Goal: Check status: Check status

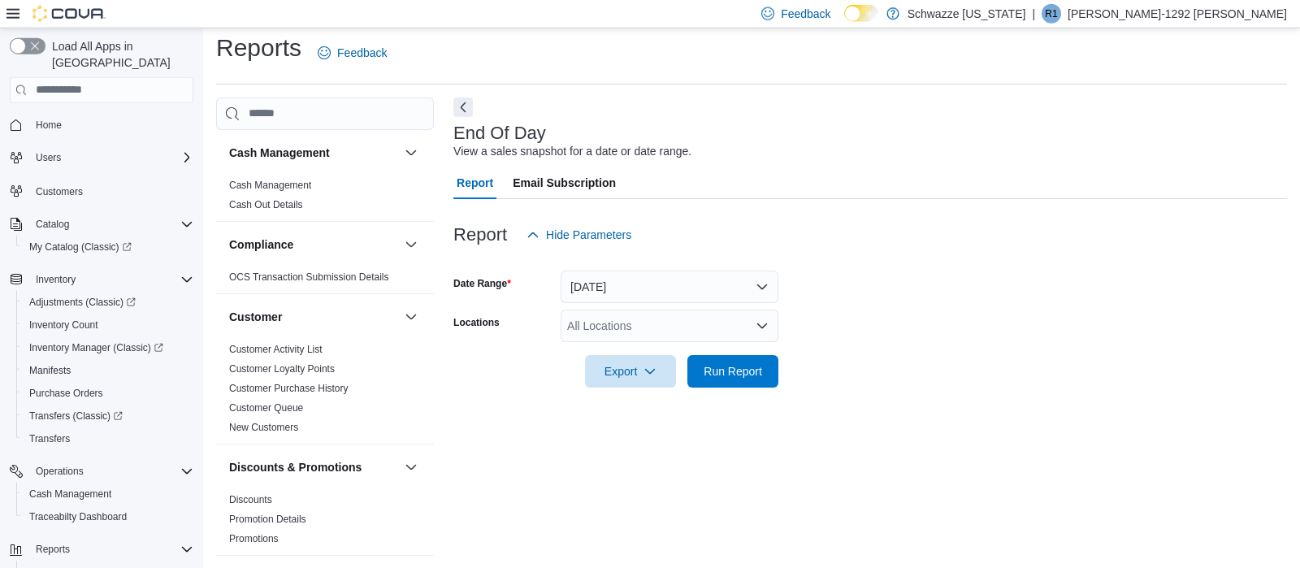
scroll to position [11, 0]
click at [746, 333] on div "All Locations" at bounding box center [670, 325] width 218 height 33
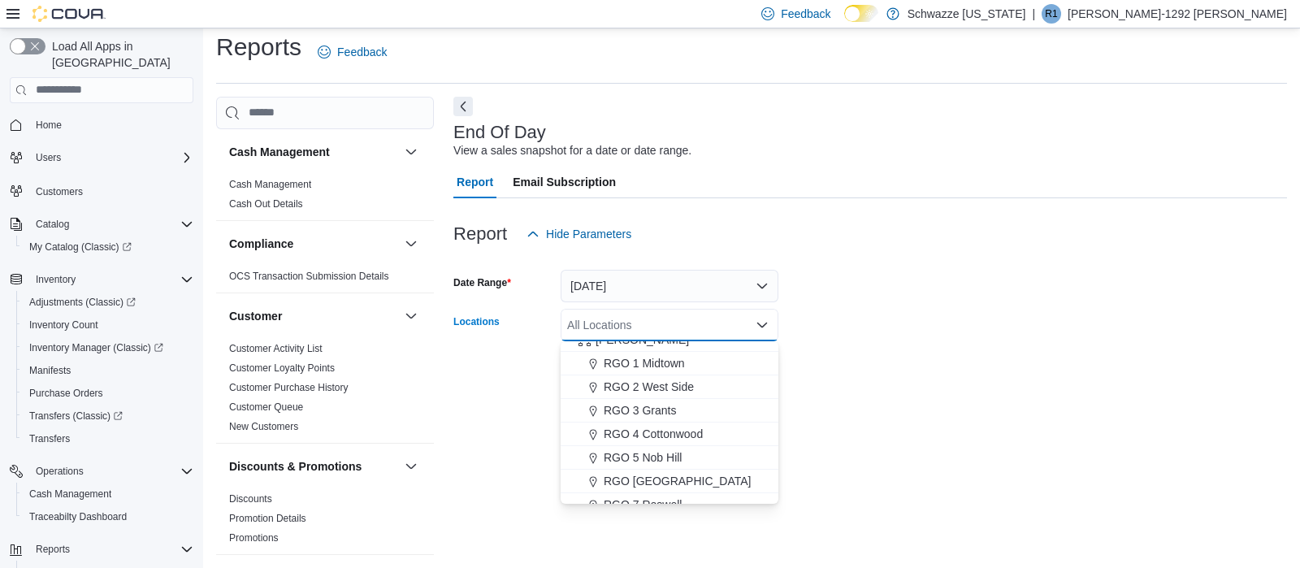
scroll to position [441, 0]
click at [677, 456] on span "RGO 5 Nob Hill" at bounding box center [643, 453] width 78 height 16
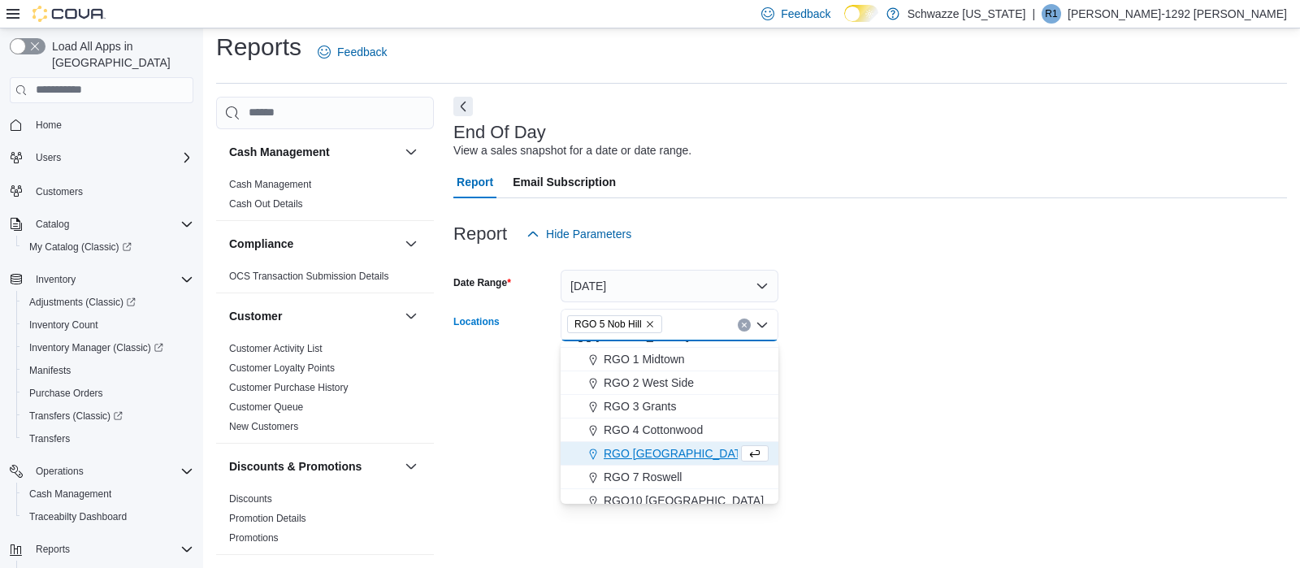
click at [930, 417] on div "End Of Day View a sales snapshot for a date or date range. Report Email Subscri…" at bounding box center [870, 326] width 834 height 458
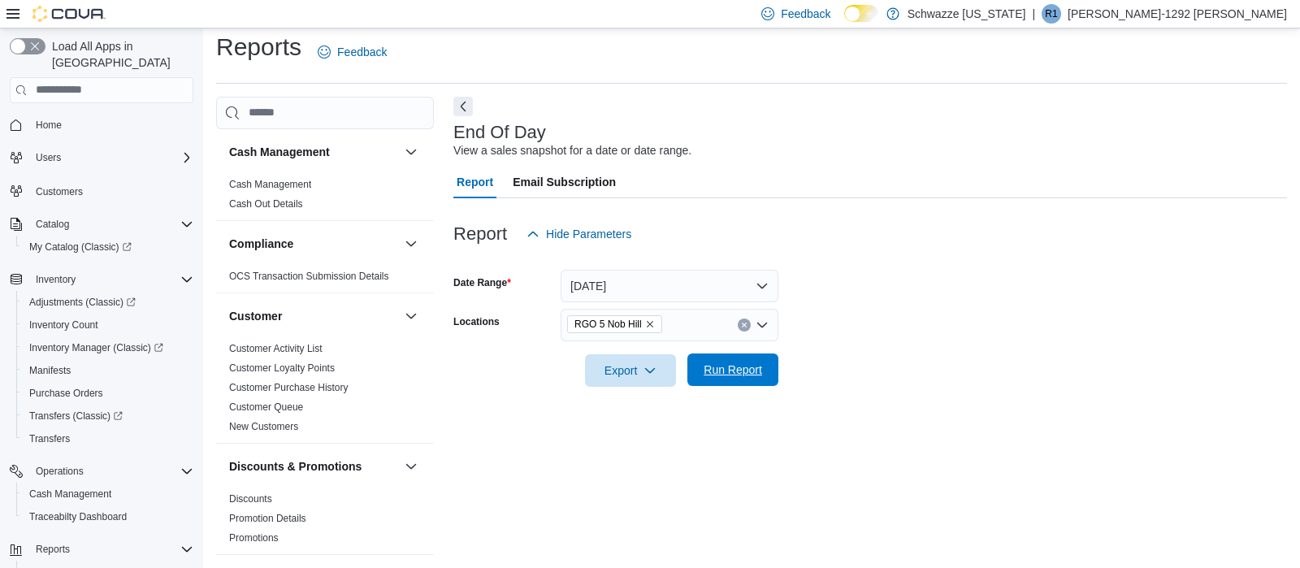
click at [716, 365] on span "Run Report" at bounding box center [733, 370] width 59 height 16
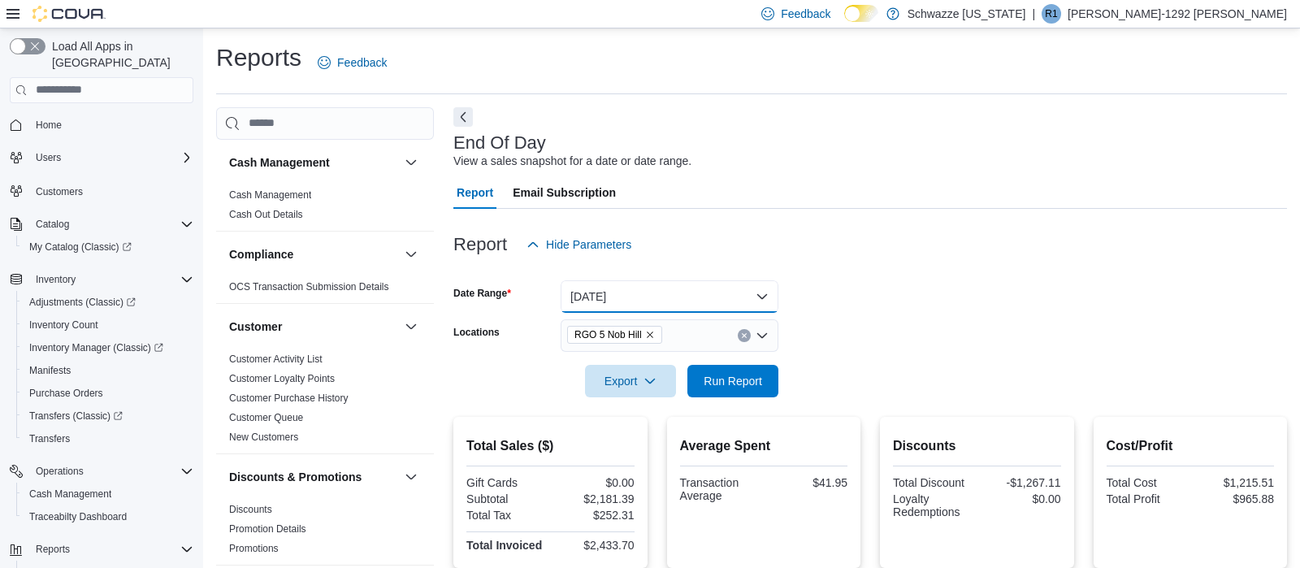
click at [705, 293] on button "[DATE]" at bounding box center [670, 296] width 218 height 33
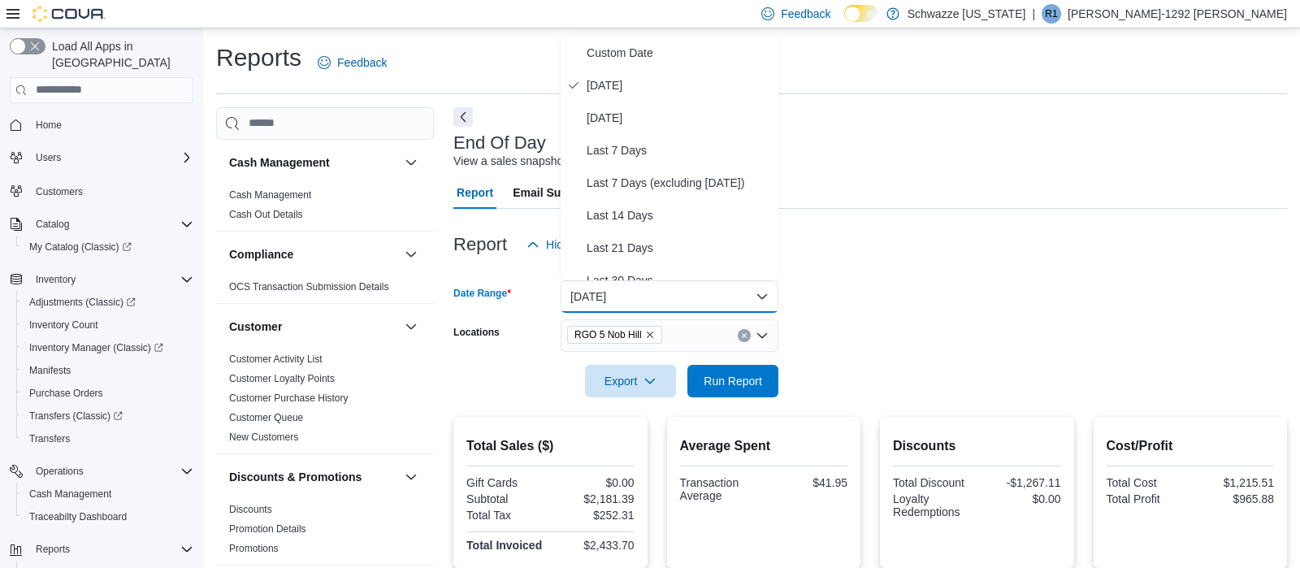
click at [919, 282] on form "Date Range [DATE] Locations RGO 5 Nob Hill Export Run Report" at bounding box center [870, 329] width 834 height 137
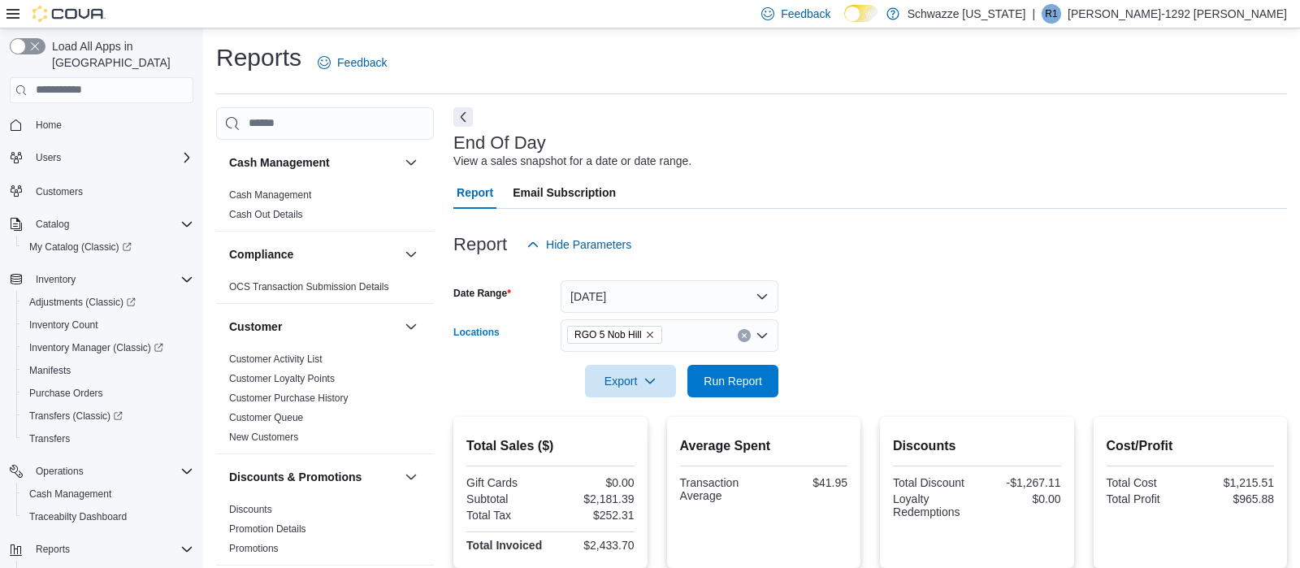
click at [751, 336] on div "RGO 5 Nob Hill" at bounding box center [670, 335] width 218 height 33
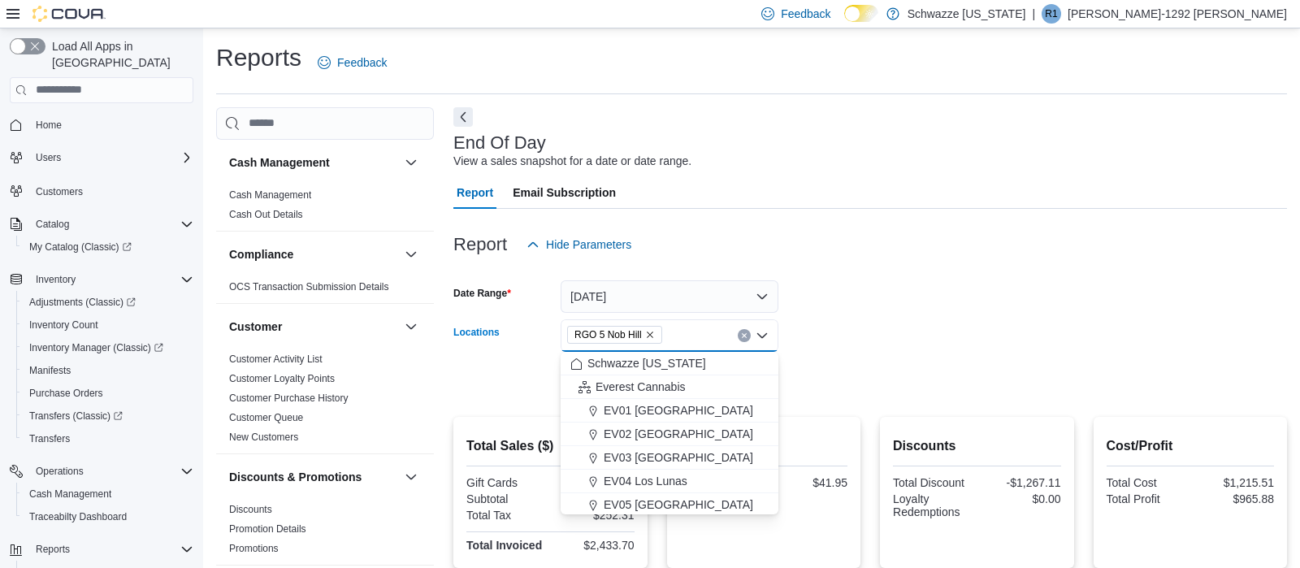
click at [743, 335] on icon "Clear input" at bounding box center [745, 335] width 4 height 4
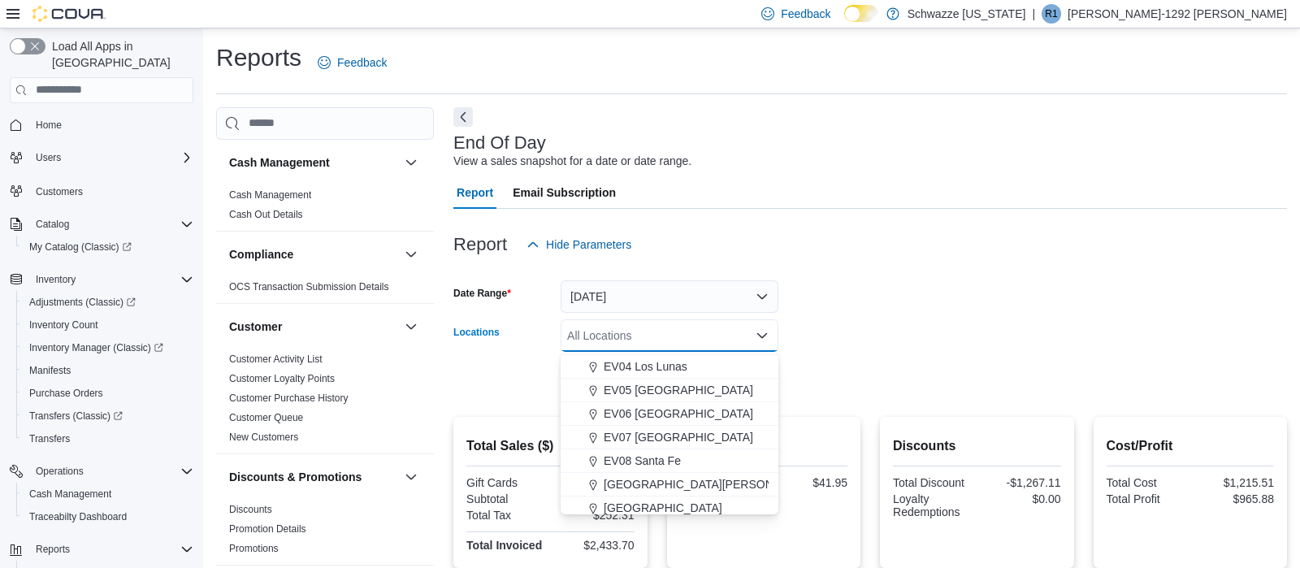
scroll to position [103, 0]
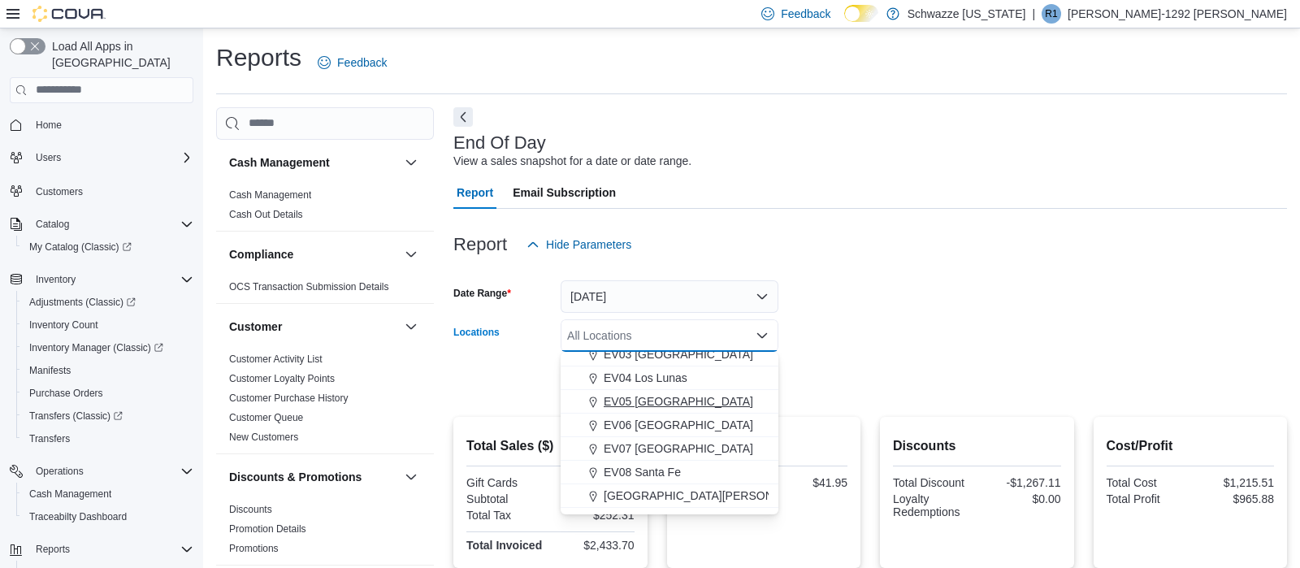
click at [664, 399] on span "EV05 [GEOGRAPHIC_DATA]" at bounding box center [679, 401] width 150 height 16
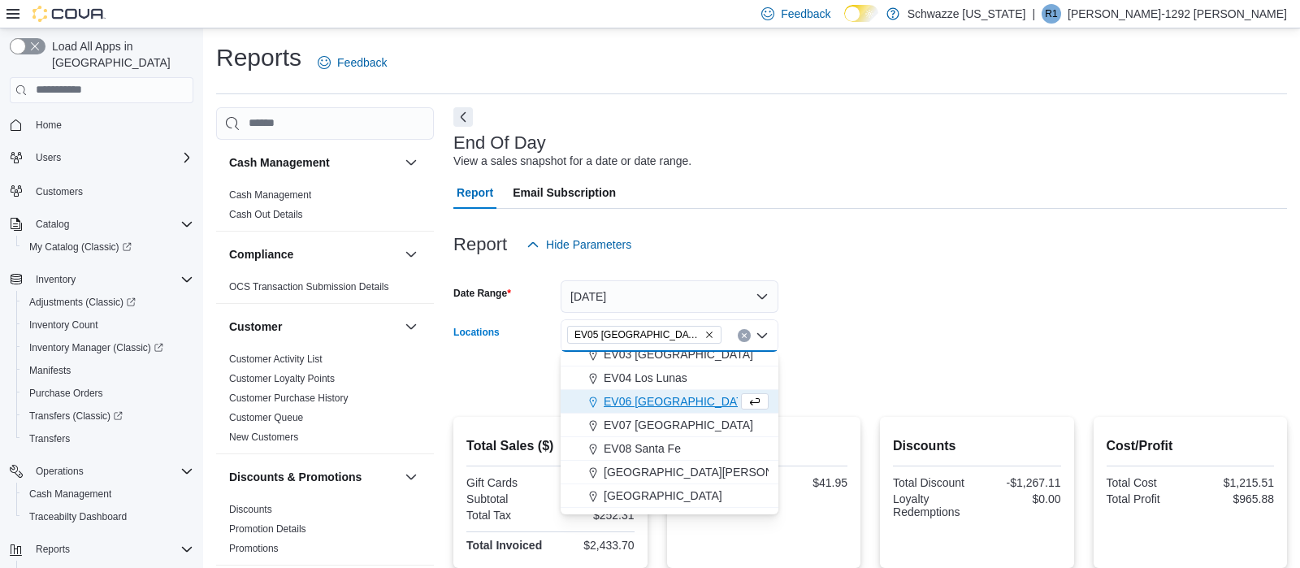
click at [961, 340] on form "Date Range [DATE] Locations EV05 [GEOGRAPHIC_DATA] Combo box. Selected. EV05 [G…" at bounding box center [870, 329] width 834 height 137
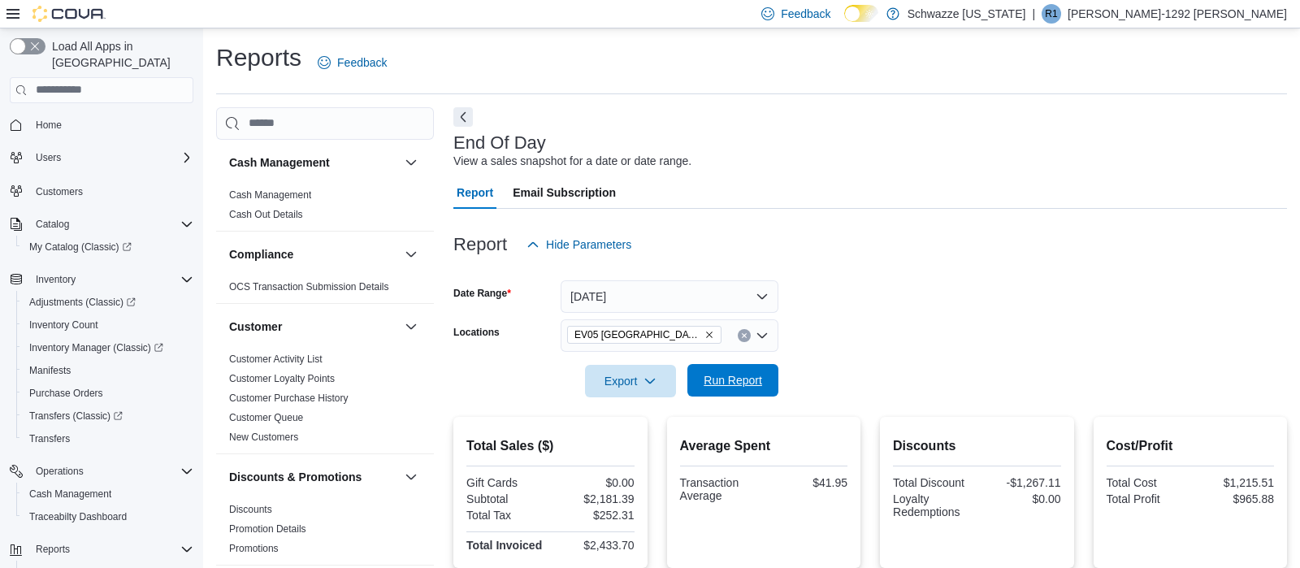
click at [756, 376] on span "Run Report" at bounding box center [733, 380] width 59 height 16
click at [745, 336] on icon "Clear input" at bounding box center [745, 335] width 4 height 4
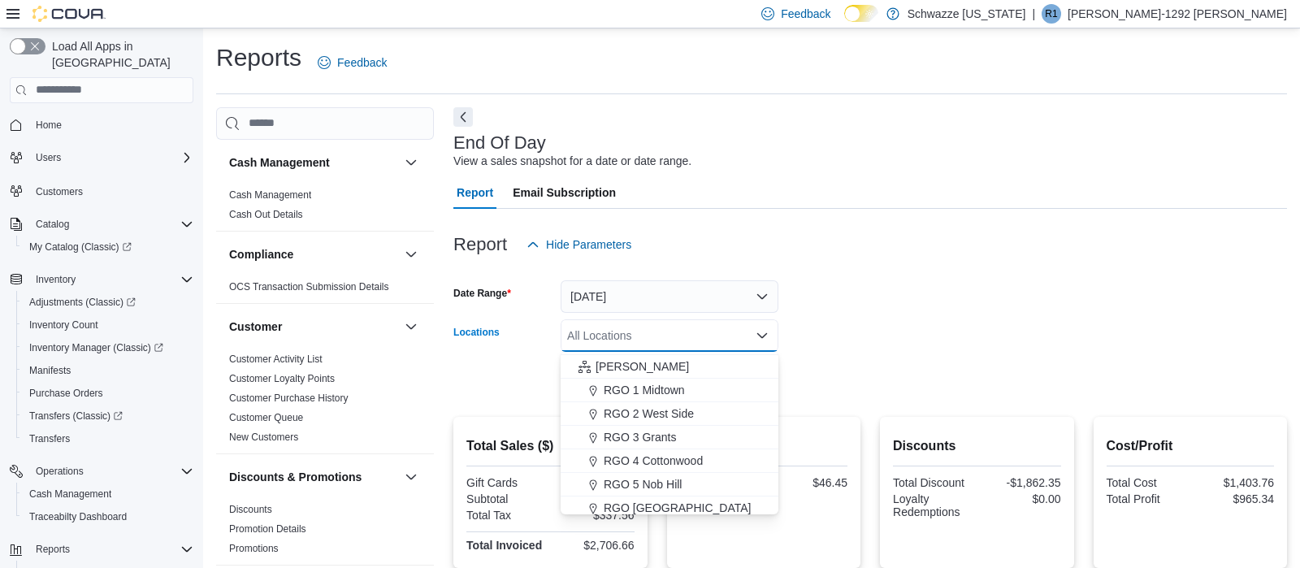
scroll to position [429, 0]
click at [702, 451] on span "RGO 4 Cottonwood" at bounding box center [653, 452] width 99 height 16
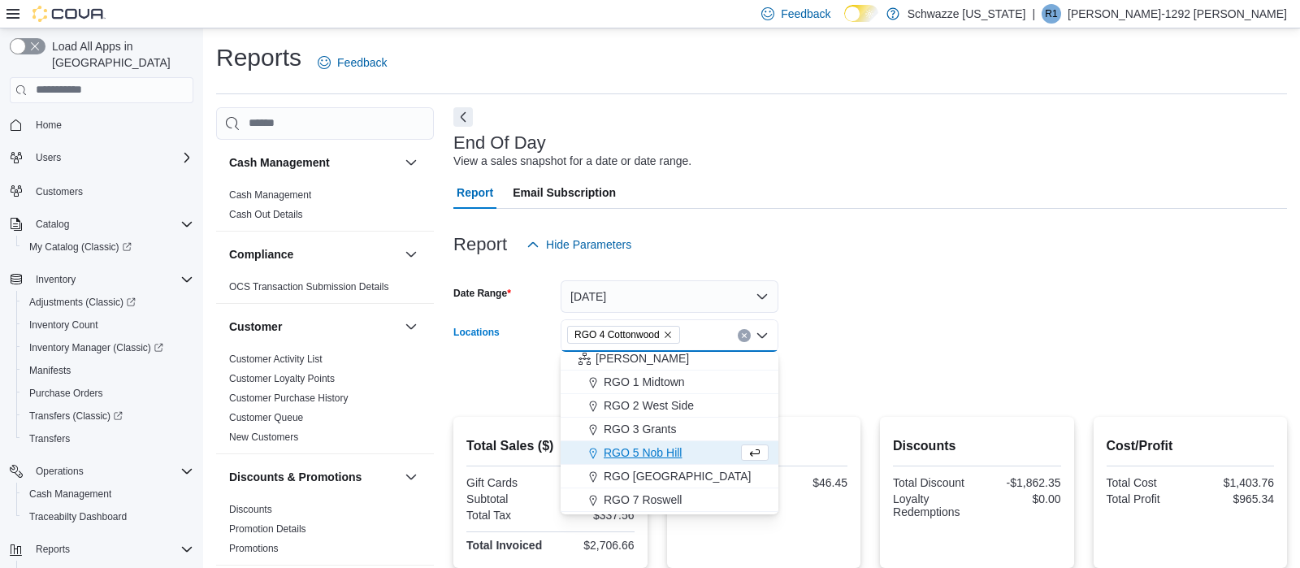
click at [828, 375] on form "Date Range [DATE] Locations RGO 4 Cottonwood Combo box. Selected. RGO 4 Cottonw…" at bounding box center [870, 329] width 834 height 137
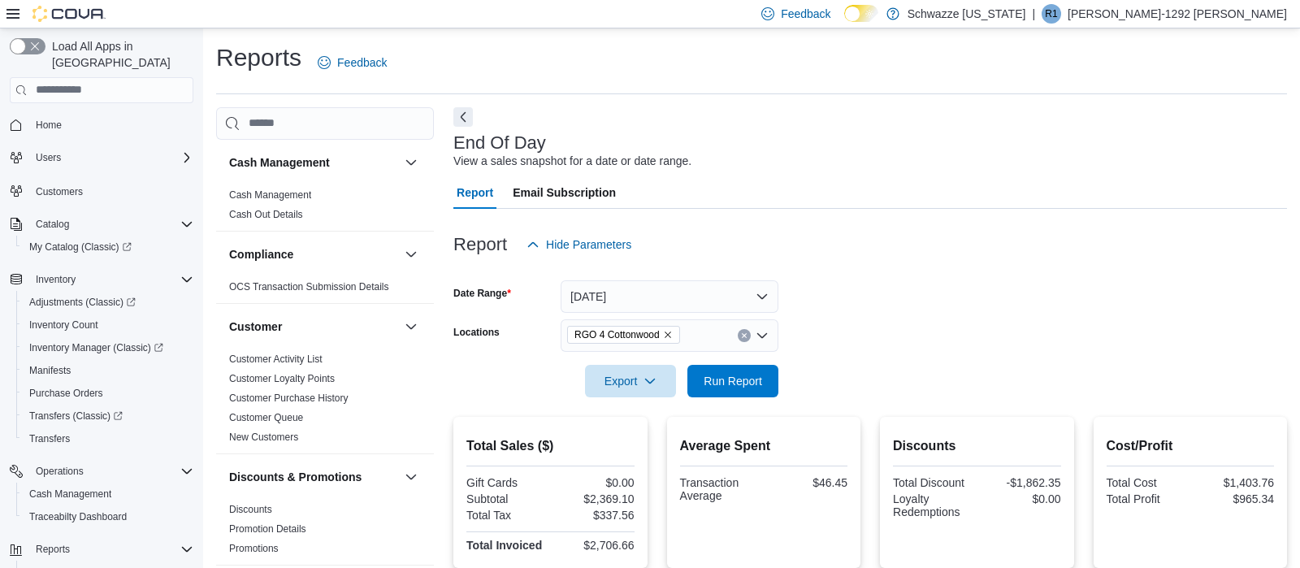
click at [798, 375] on form "Date Range [DATE] Locations RGO 4 Cottonwood Export Run Report" at bounding box center [870, 329] width 834 height 137
click at [754, 371] on span "Run Report" at bounding box center [733, 380] width 72 height 33
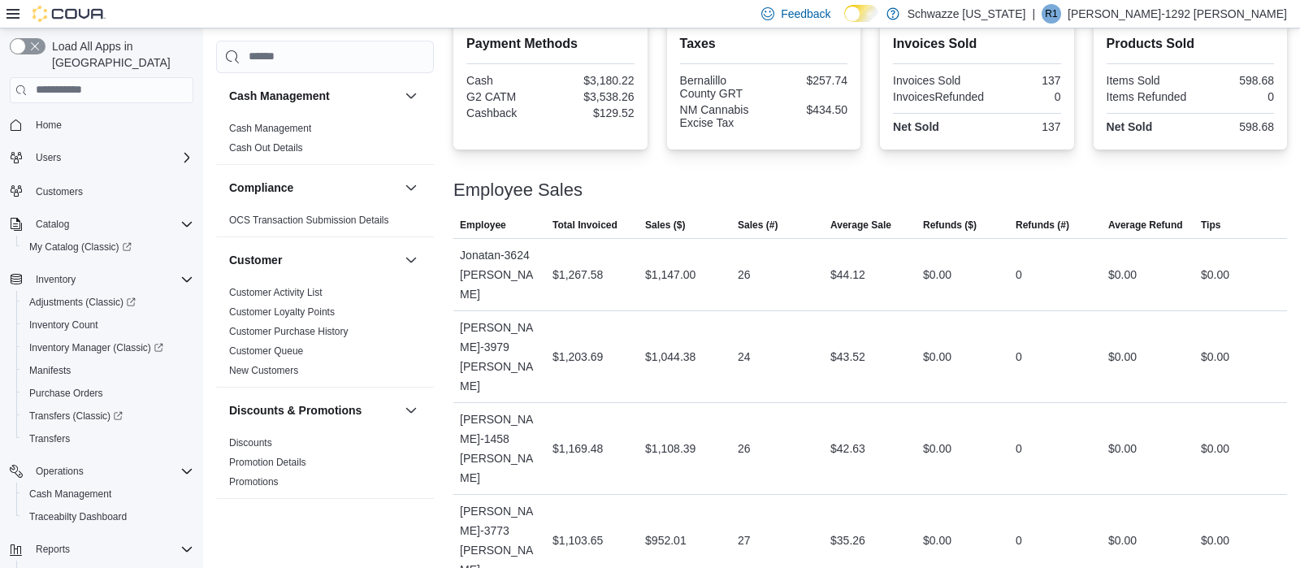
scroll to position [178, 0]
